Goal: Ask a question

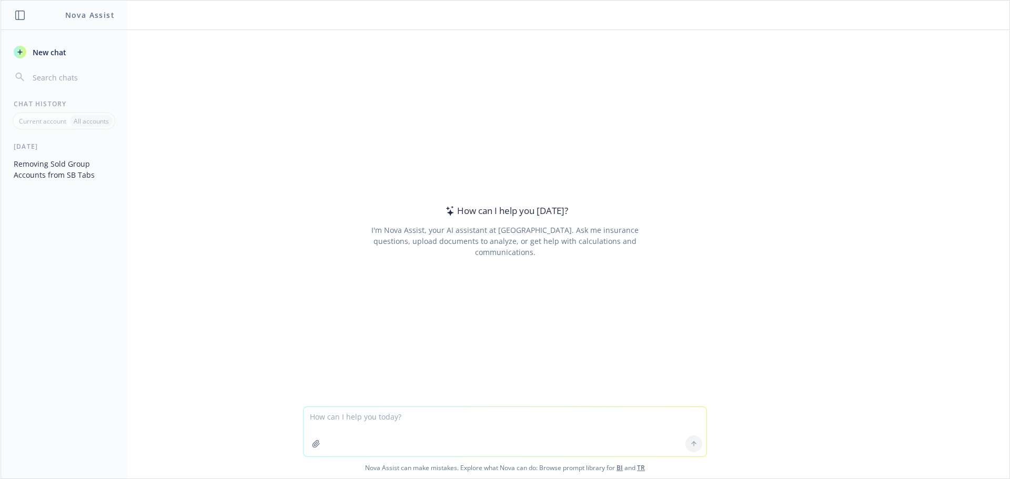
click at [394, 425] on textarea at bounding box center [505, 431] width 403 height 49
click at [396, 426] on textarea at bounding box center [505, 431] width 403 height 49
type textarea "What is COBRA?"
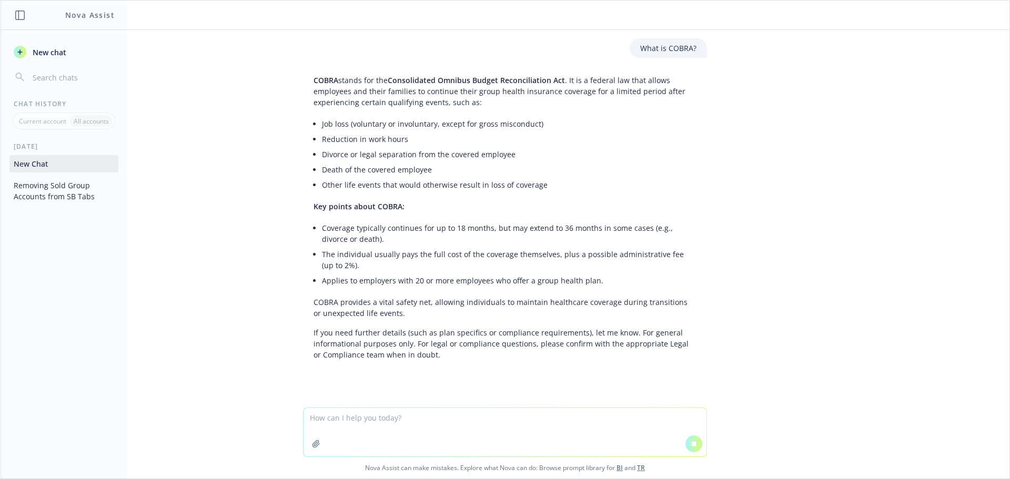
scroll to position [1, 0]
click at [402, 427] on textarea at bounding box center [505, 432] width 403 height 48
type textarea "What is an Association Health Plan?"
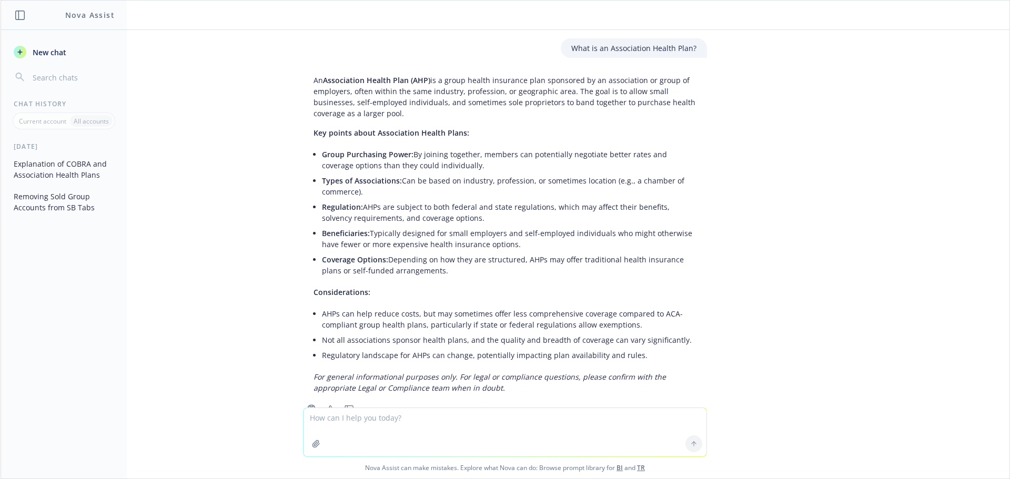
scroll to position [339, 0]
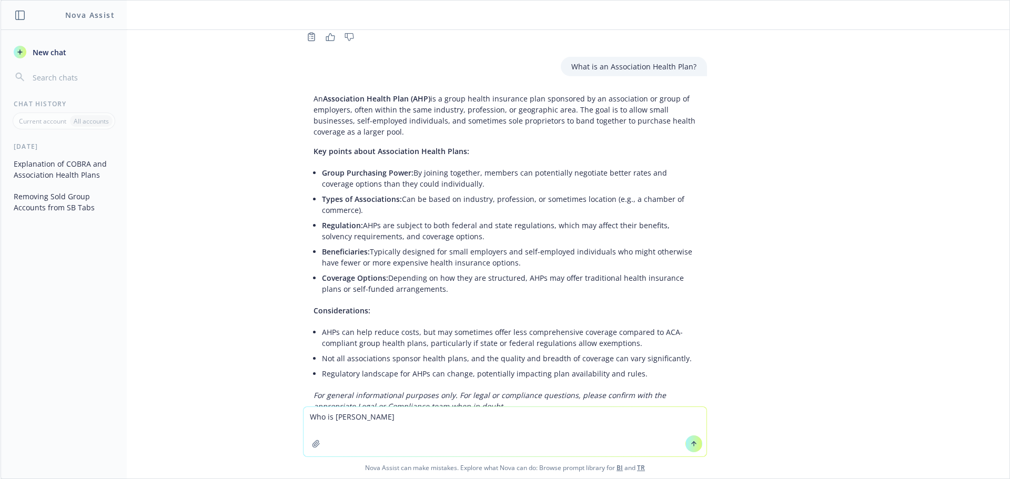
type textarea "Who is [PERSON_NAME]?"
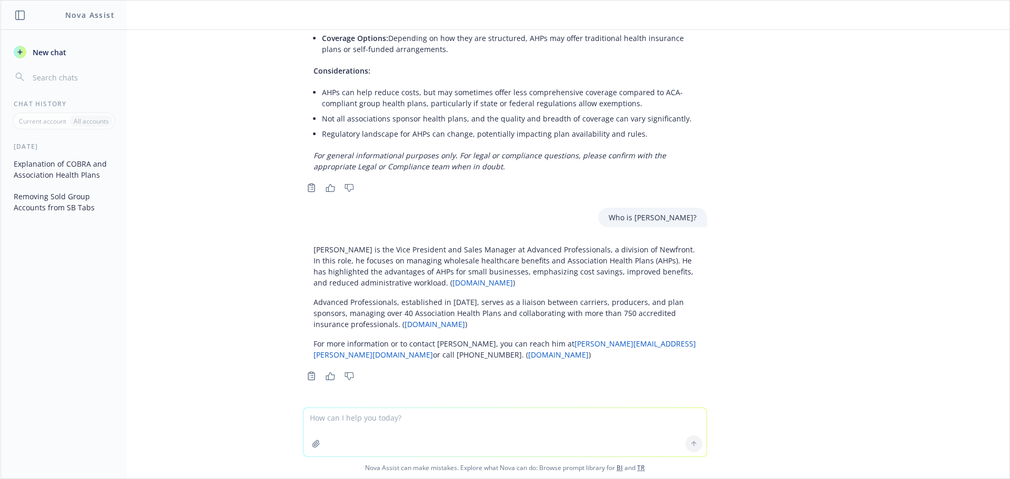
scroll to position [580, 0]
click at [313, 444] on icon "button" at bounding box center [316, 443] width 7 height 7
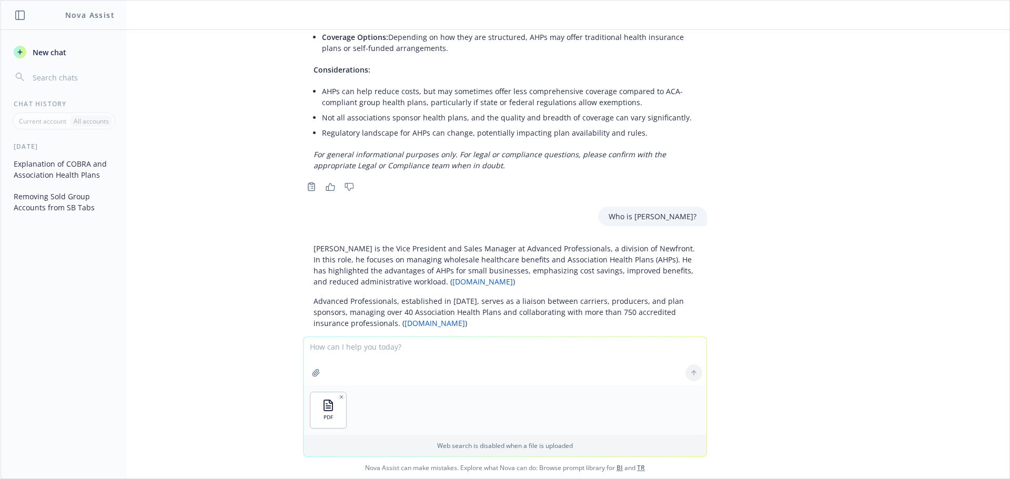
click at [376, 348] on textarea at bounding box center [505, 361] width 403 height 48
type textarea "Which of these plans offers the richest benefits?"
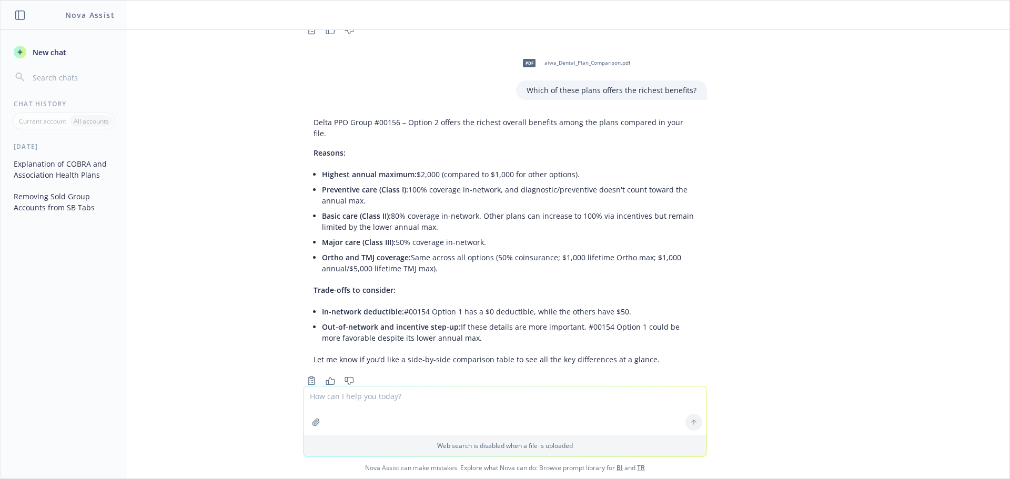
scroll to position [942, 0]
